Goal: Find specific page/section: Find specific page/section

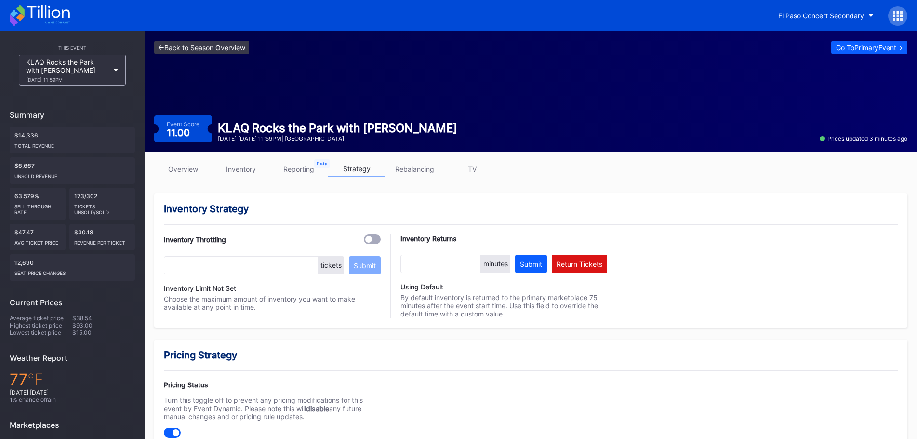
click at [210, 48] on link "<- Back to Season Overview" at bounding box center [201, 47] width 95 height 13
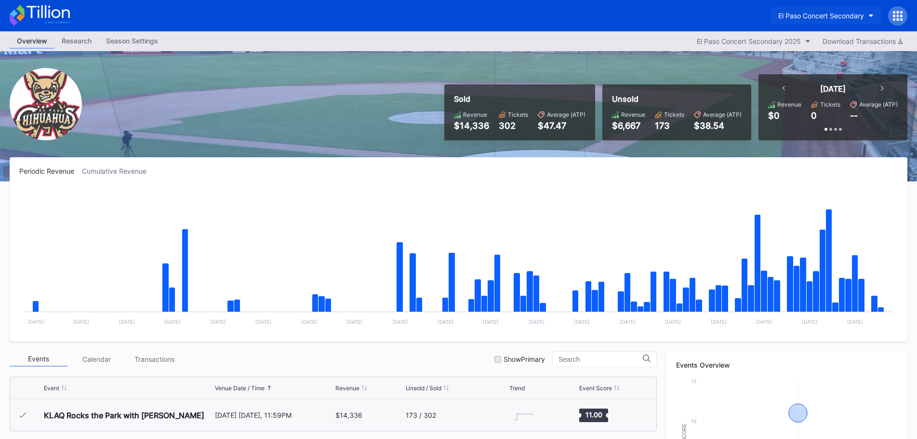
click at [806, 20] on button "El Paso Concert Secondary" at bounding box center [826, 16] width 110 height 18
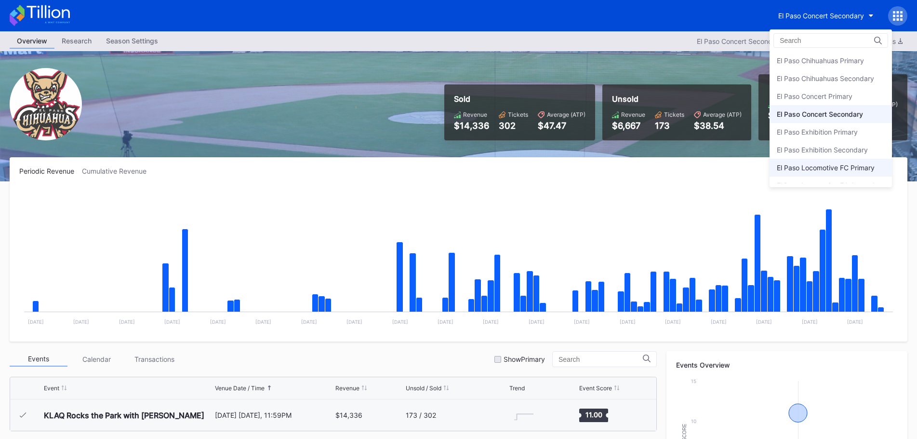
click at [826, 163] on div "El Paso Locomotive FC Primary" at bounding box center [826, 167] width 98 height 8
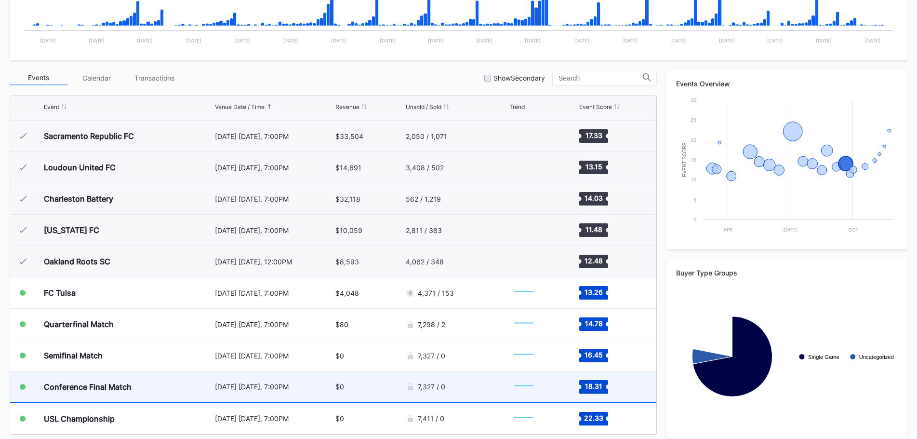
scroll to position [289, 0]
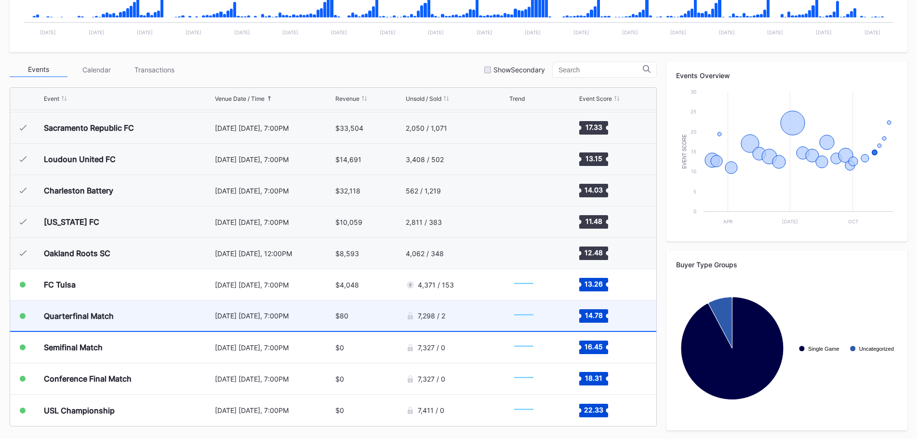
click at [475, 316] on div "7,298 / 2" at bounding box center [456, 315] width 101 height 30
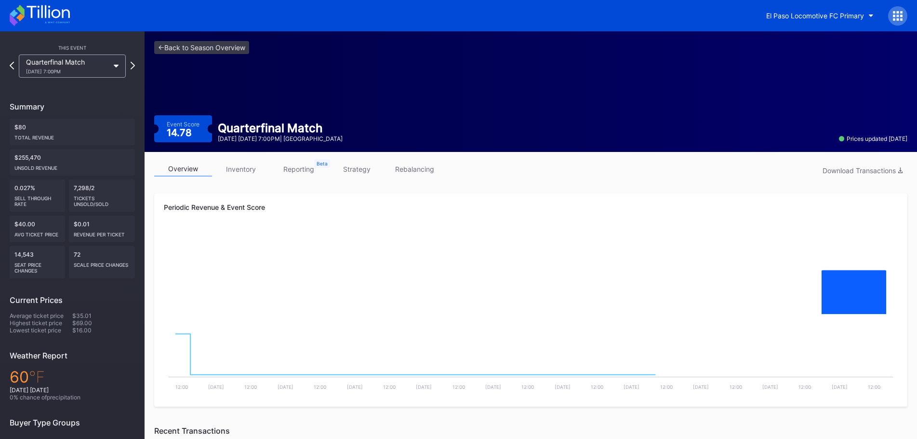
click at [378, 174] on link "strategy" at bounding box center [357, 169] width 58 height 15
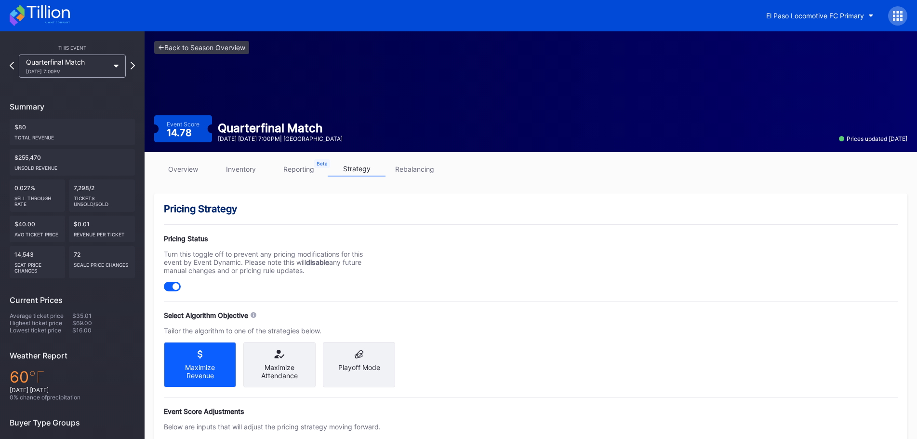
click at [398, 168] on link "rebalancing" at bounding box center [415, 169] width 58 height 15
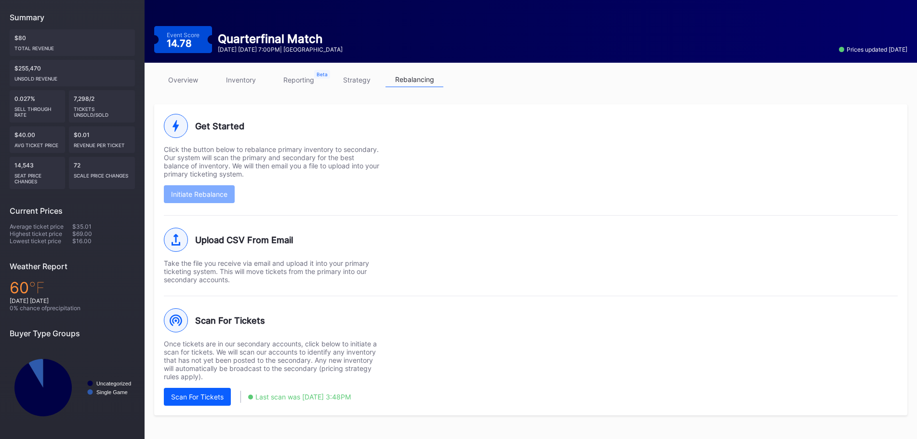
scroll to position [90, 0]
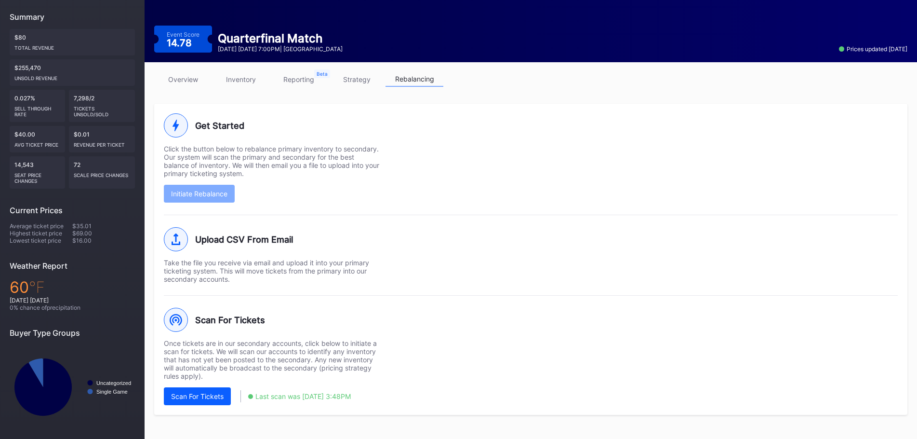
click at [367, 74] on link "strategy" at bounding box center [357, 79] width 58 height 15
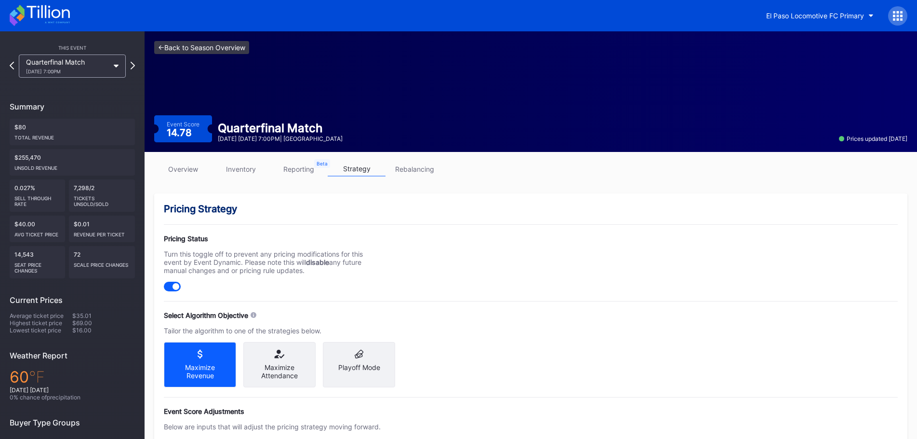
click at [211, 42] on link "<- Back to Season Overview" at bounding box center [201, 47] width 95 height 13
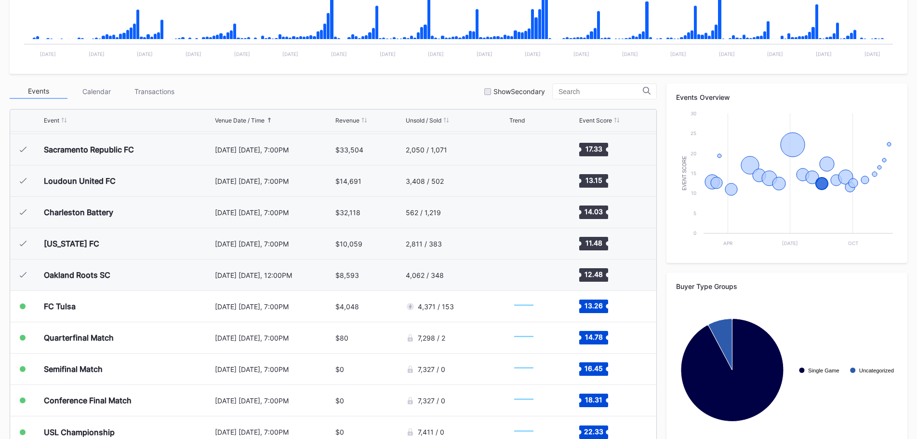
scroll to position [290, 0]
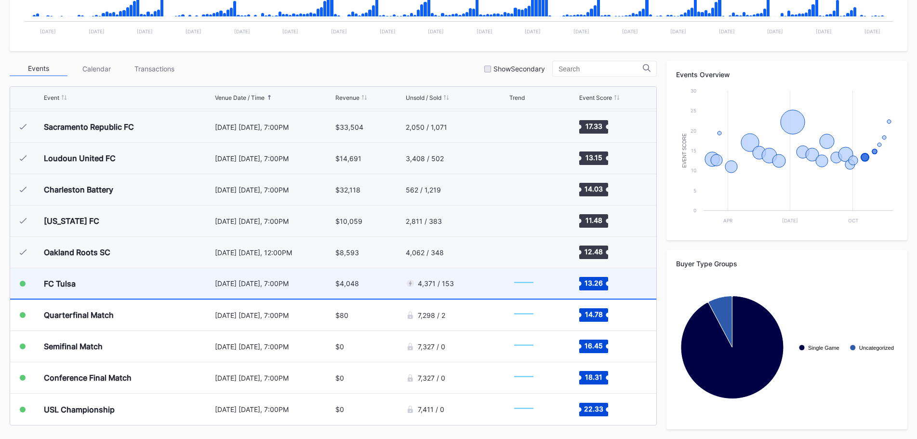
click at [365, 286] on div "$4,048" at bounding box center [369, 283] width 67 height 30
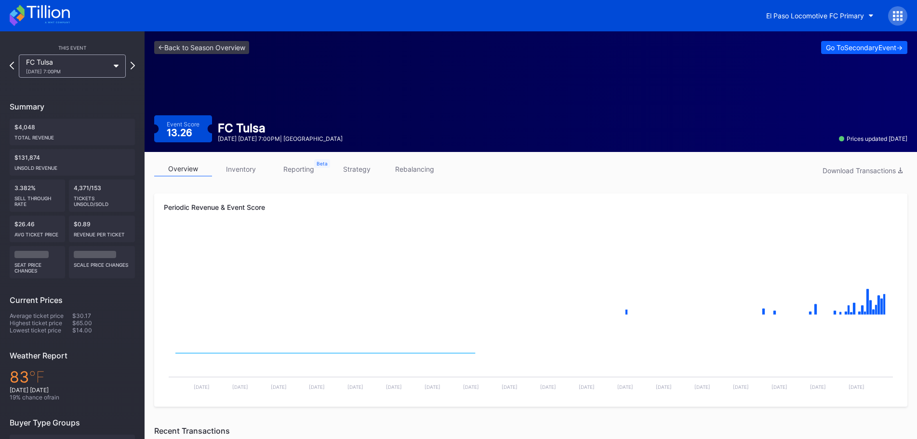
click at [253, 171] on link "inventory" at bounding box center [241, 169] width 58 height 15
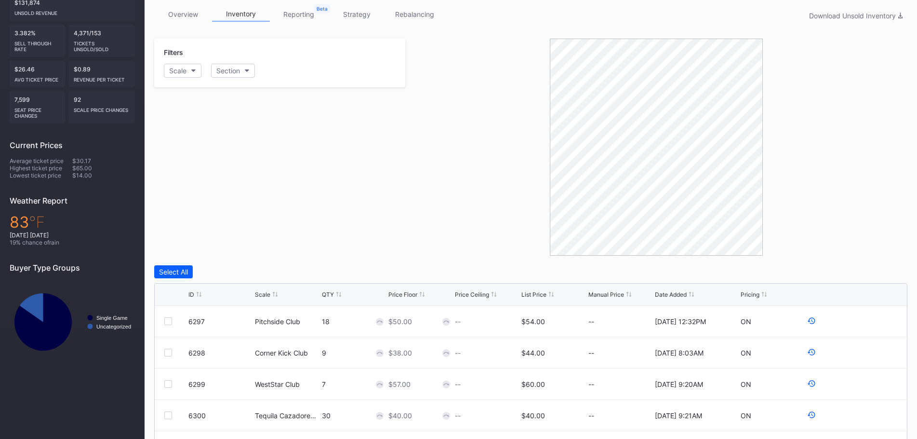
scroll to position [275, 0]
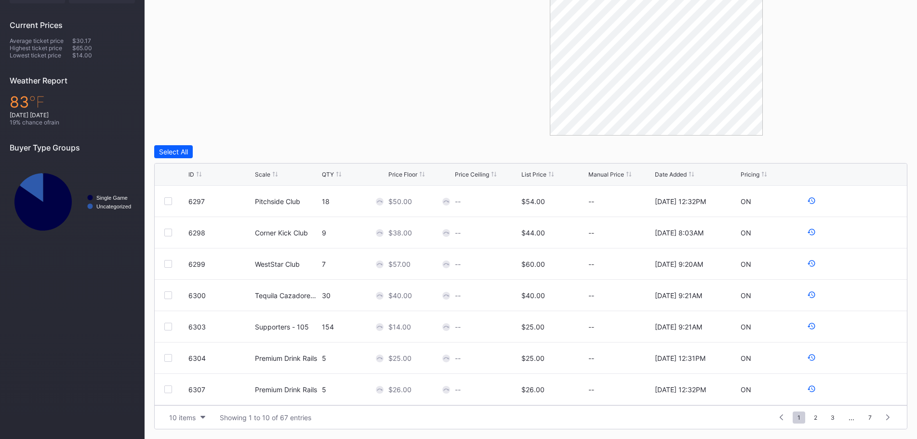
click at [539, 177] on div "List Price" at bounding box center [534, 174] width 25 height 7
click at [188, 422] on button "10 items" at bounding box center [187, 417] width 46 height 13
click at [193, 398] on div "200 items" at bounding box center [187, 393] width 46 height 18
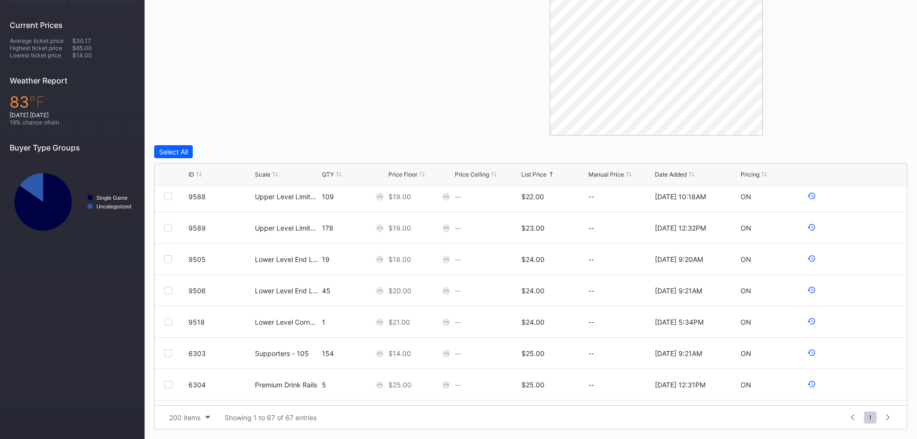
scroll to position [0, 0]
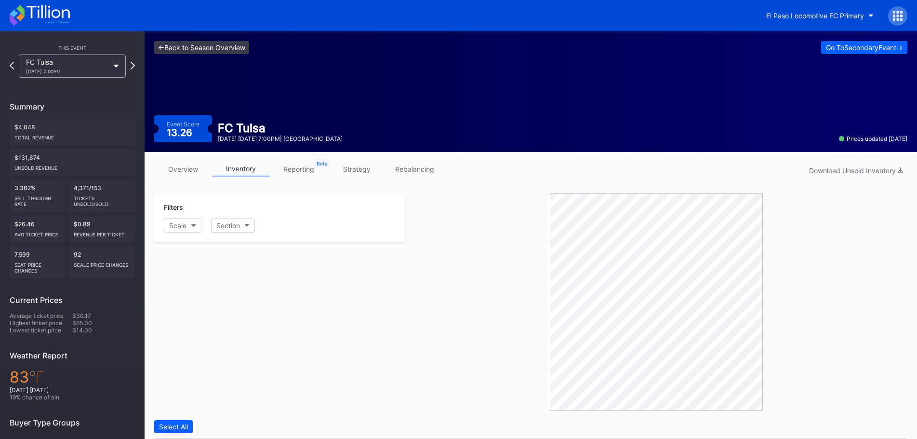
click at [227, 49] on link "<- Back to Season Overview" at bounding box center [201, 47] width 95 height 13
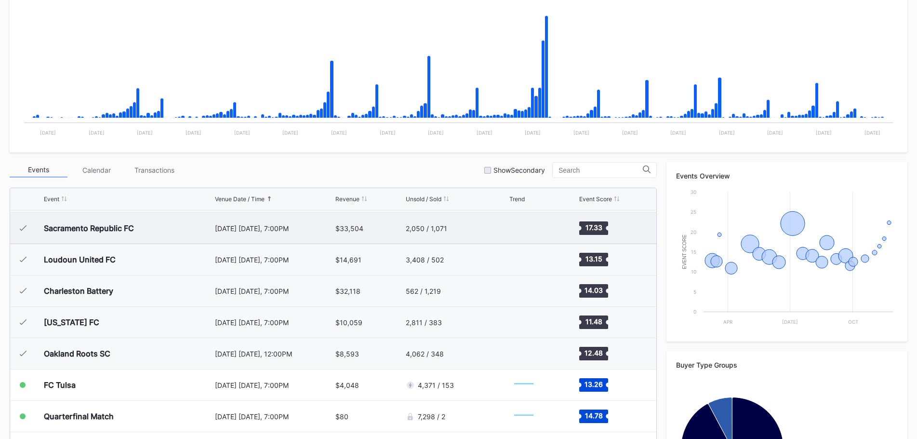
scroll to position [241, 0]
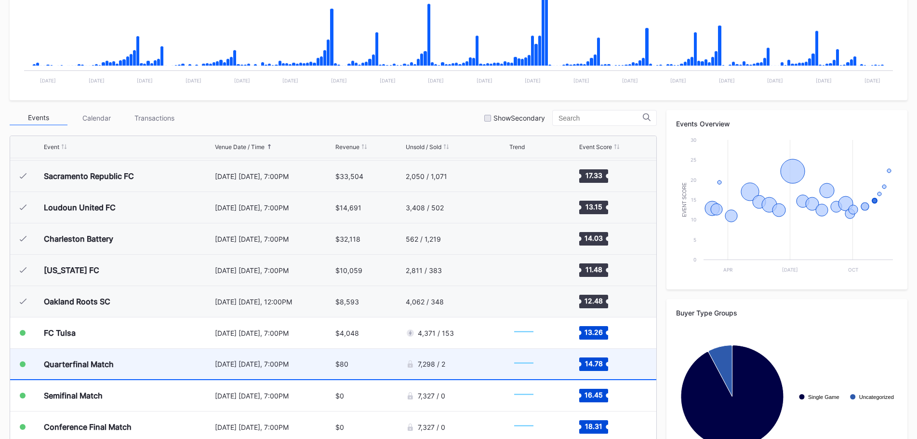
click at [198, 370] on div "Quarterfinal Match" at bounding box center [128, 364] width 169 height 30
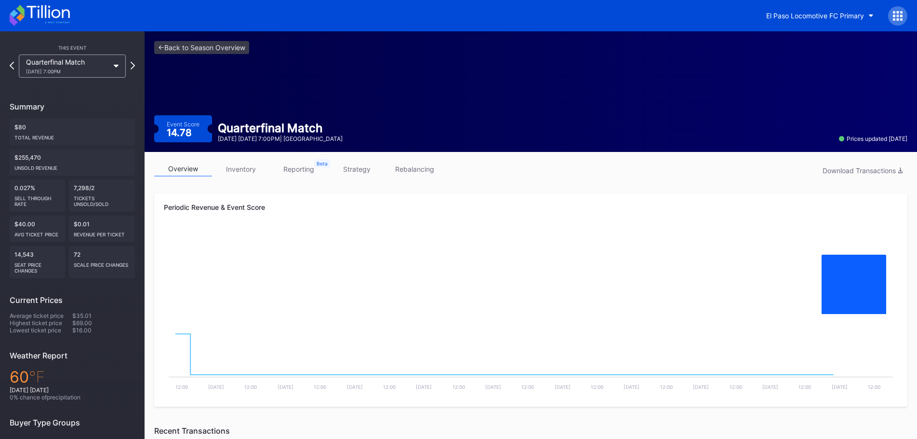
scroll to position [94, 0]
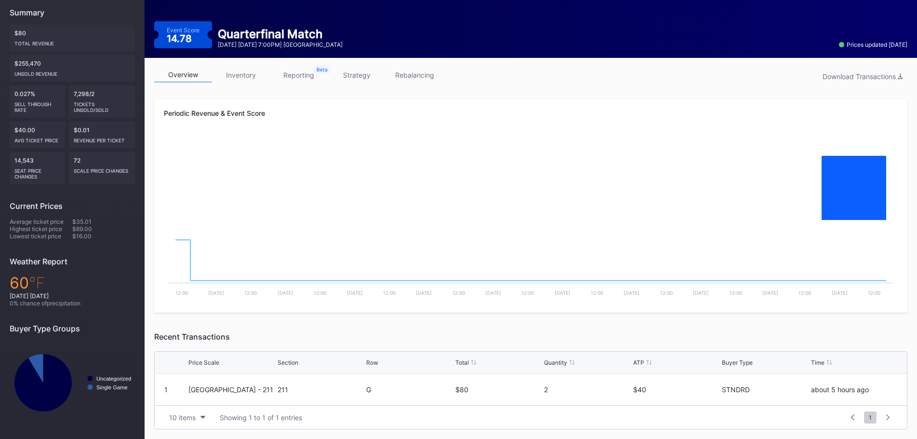
click at [258, 73] on link "inventory" at bounding box center [241, 74] width 58 height 15
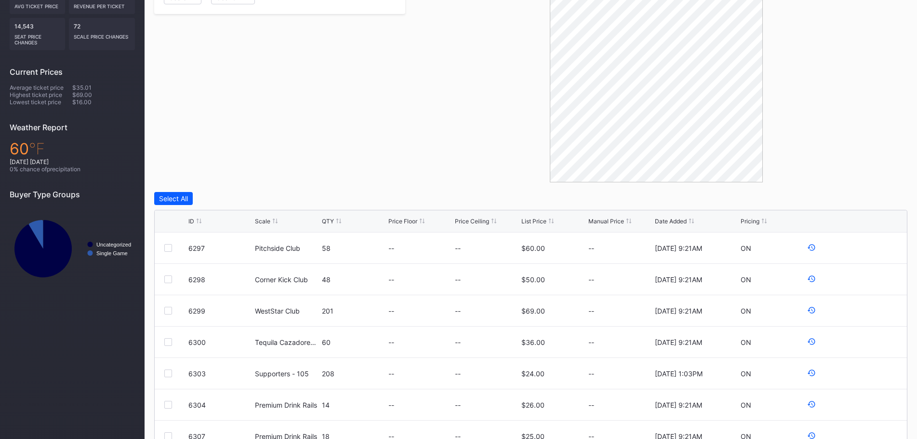
scroll to position [241, 0]
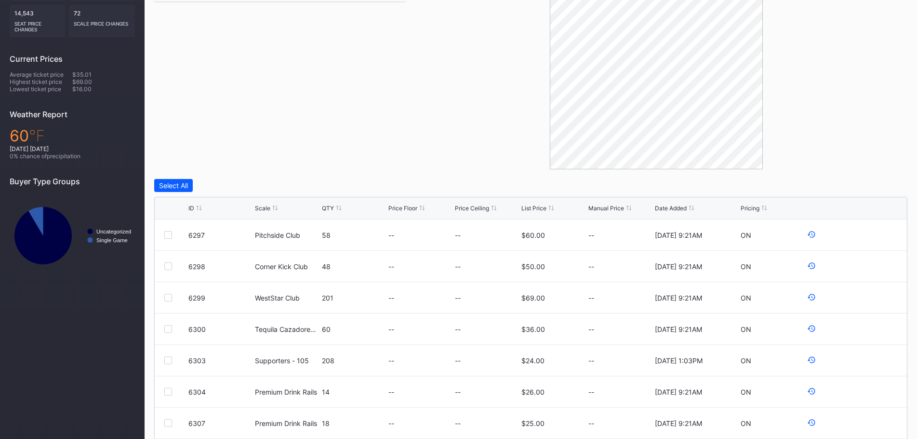
click at [547, 210] on div "List Price" at bounding box center [534, 207] width 25 height 7
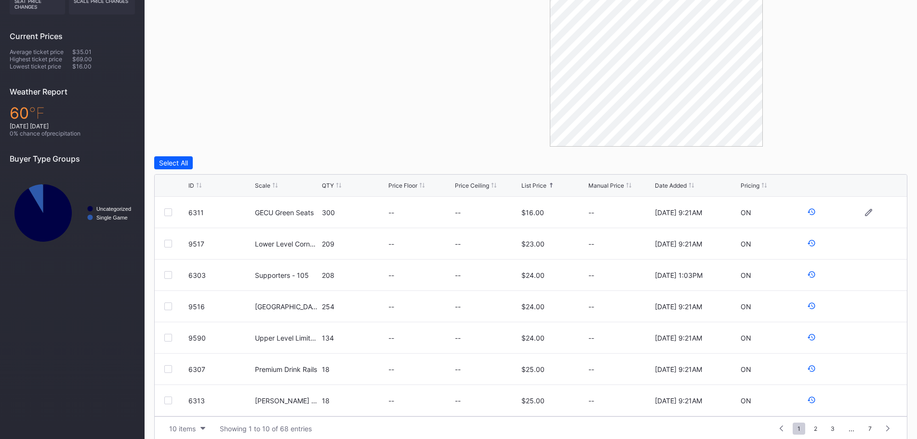
scroll to position [275, 0]
